Goal: Task Accomplishment & Management: Manage account settings

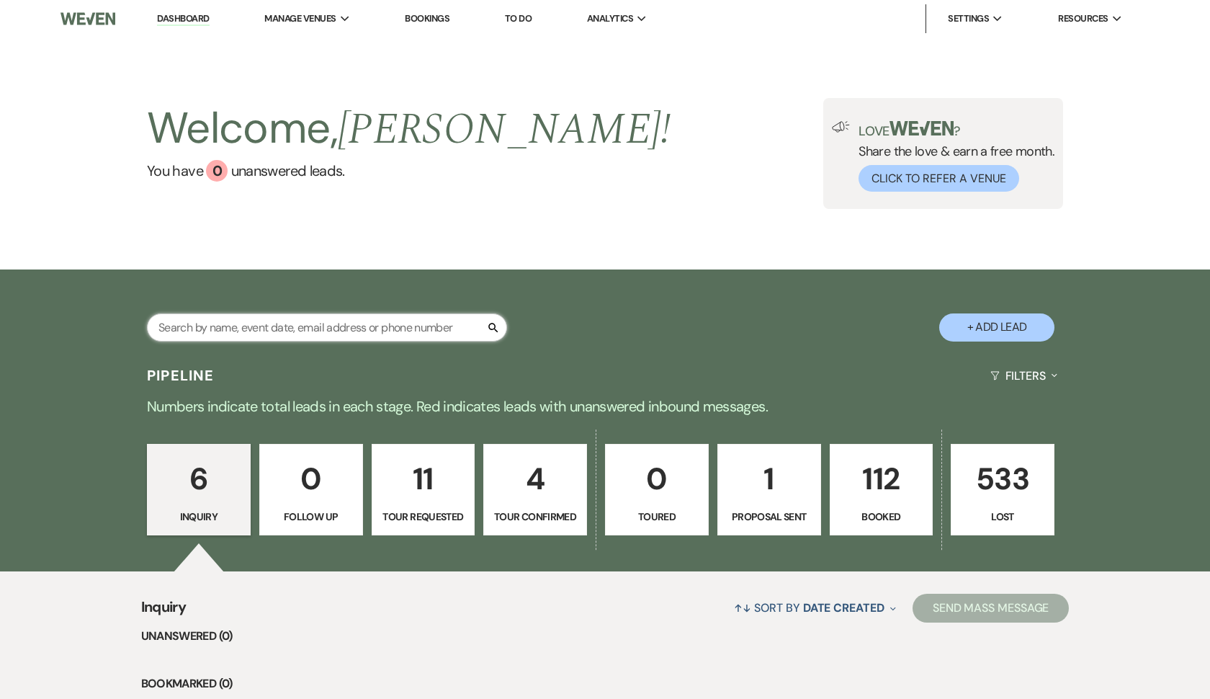
click at [285, 332] on input "text" at bounding box center [327, 327] width 360 height 28
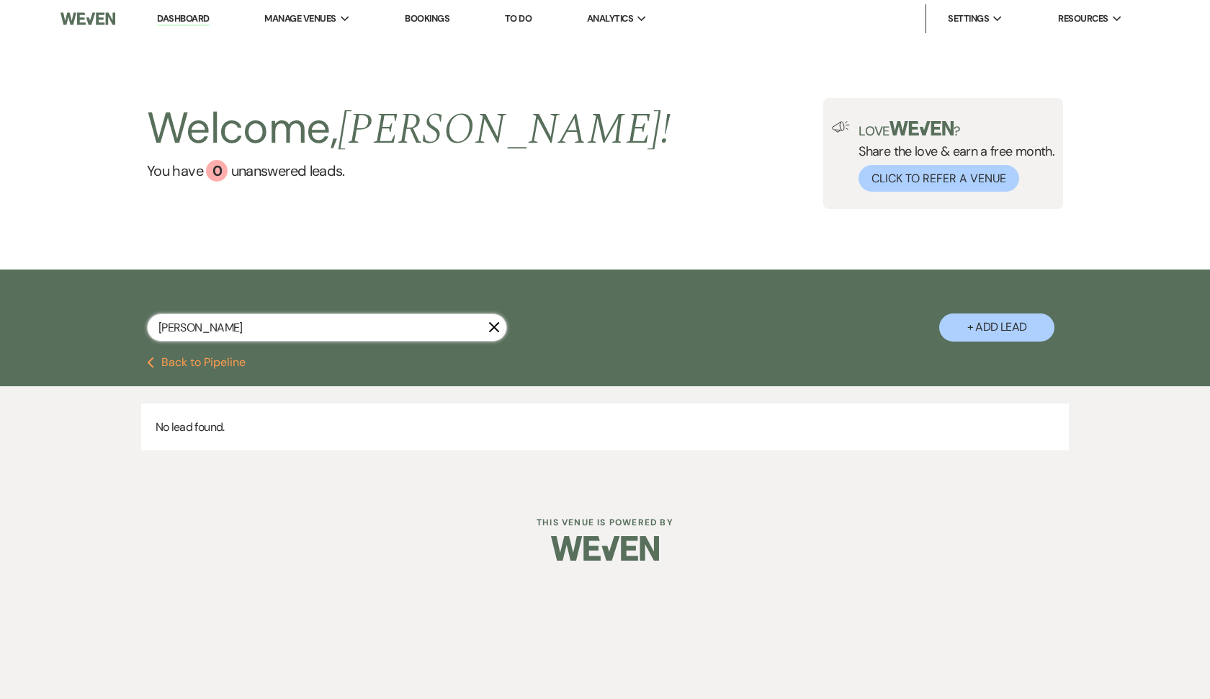
type input "[PERSON_NAME]"
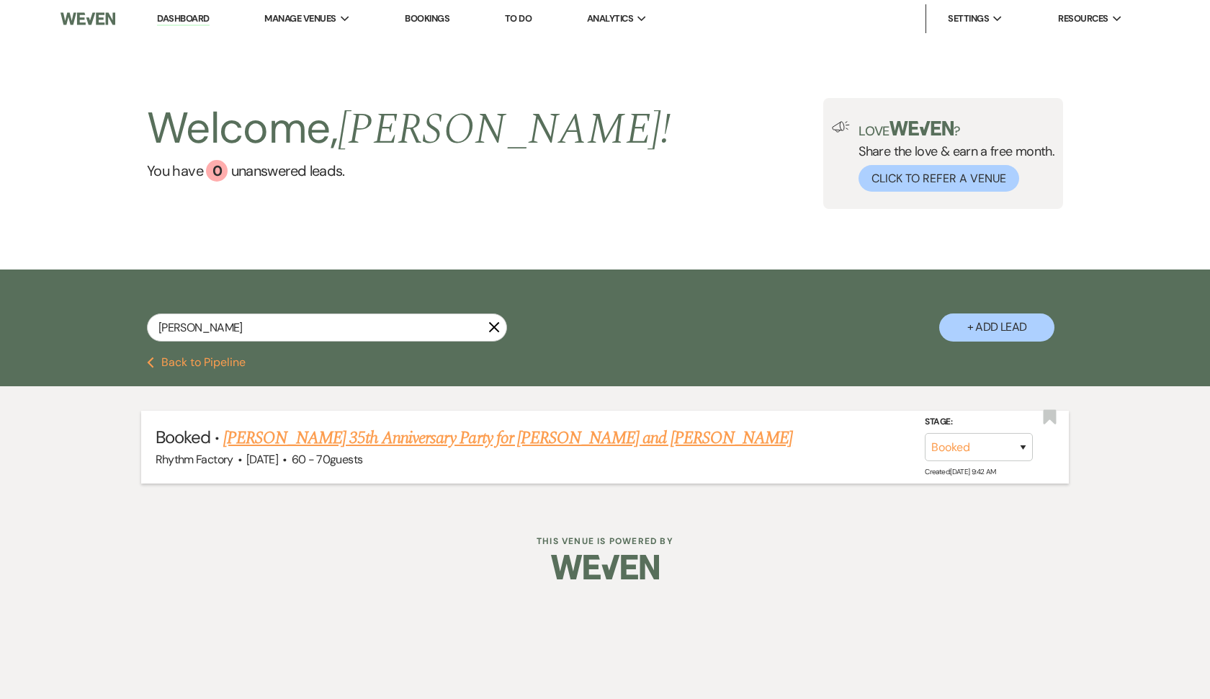
click at [278, 452] on span "[DATE]" at bounding box center [262, 459] width 32 height 15
click at [291, 439] on link "[PERSON_NAME] 35th Anniversary Party for [PERSON_NAME] and [PERSON_NAME]" at bounding box center [507, 438] width 569 height 26
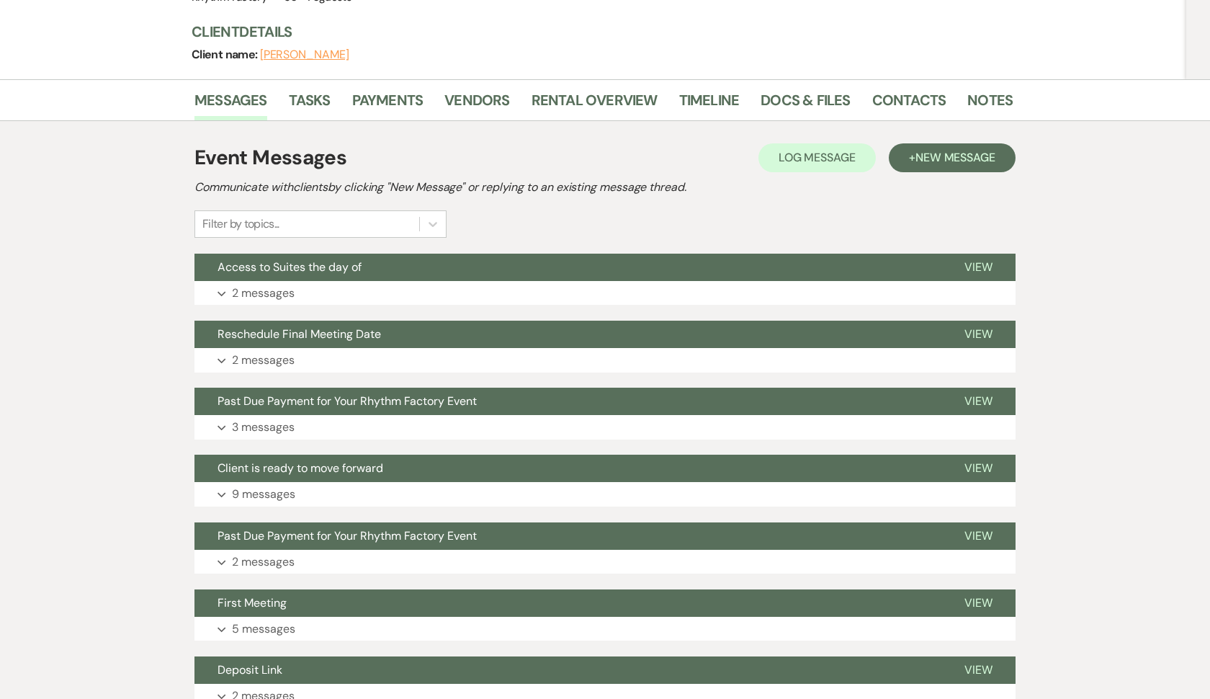
scroll to position [193, 0]
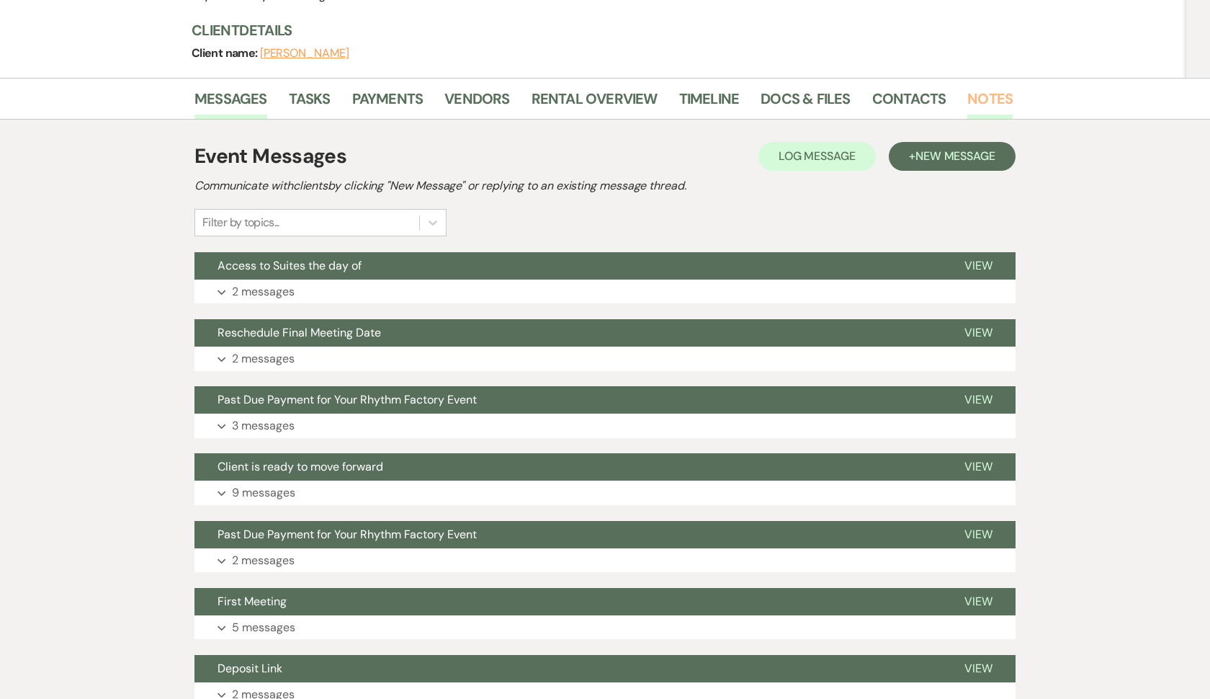
click at [999, 87] on link "Notes" at bounding box center [989, 103] width 45 height 32
